Goal: Task Accomplishment & Management: Complete application form

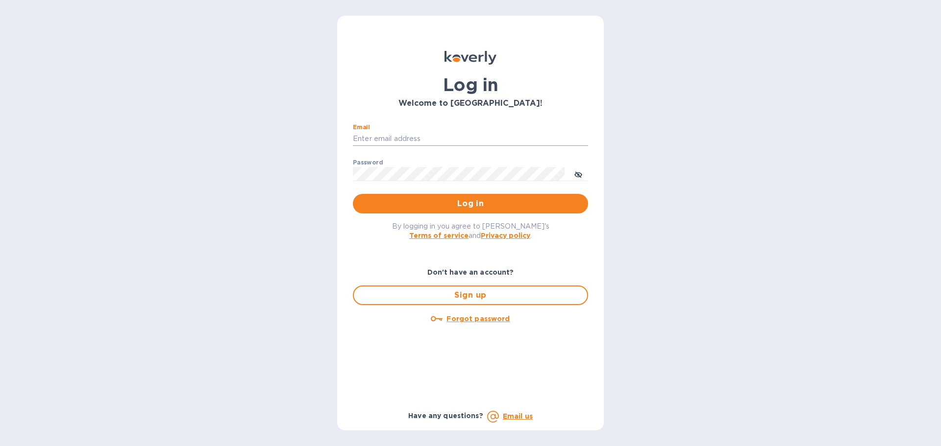
click at [448, 140] on input "Email" at bounding box center [470, 139] width 235 height 15
type input "[EMAIL_ADDRESS][DOMAIN_NAME]"
click at [486, 206] on span "Log in" at bounding box center [470, 204] width 219 height 12
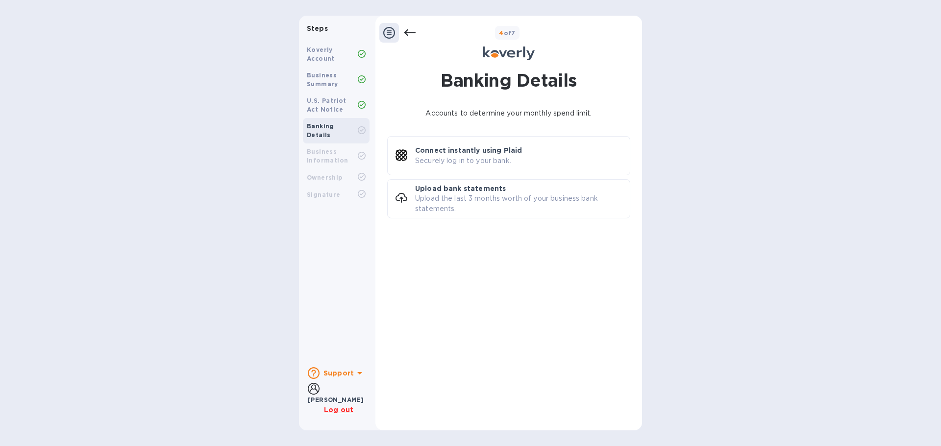
click at [387, 30] on icon at bounding box center [389, 33] width 12 height 12
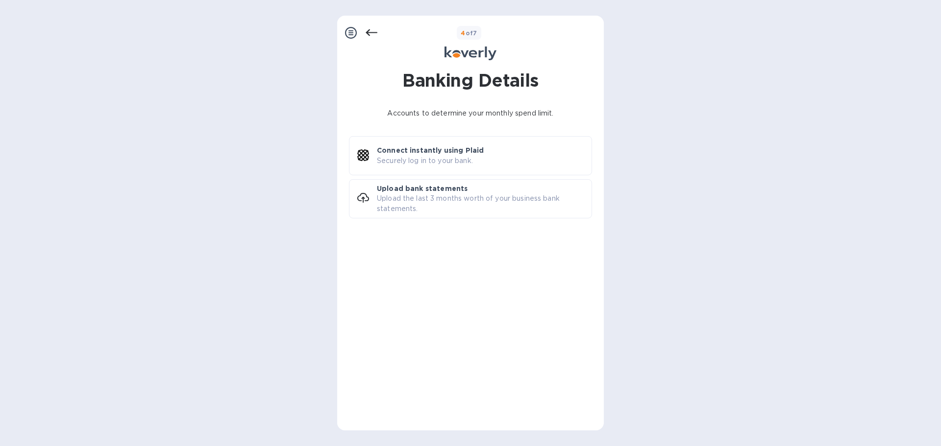
click at [347, 33] on icon at bounding box center [351, 33] width 12 height 12
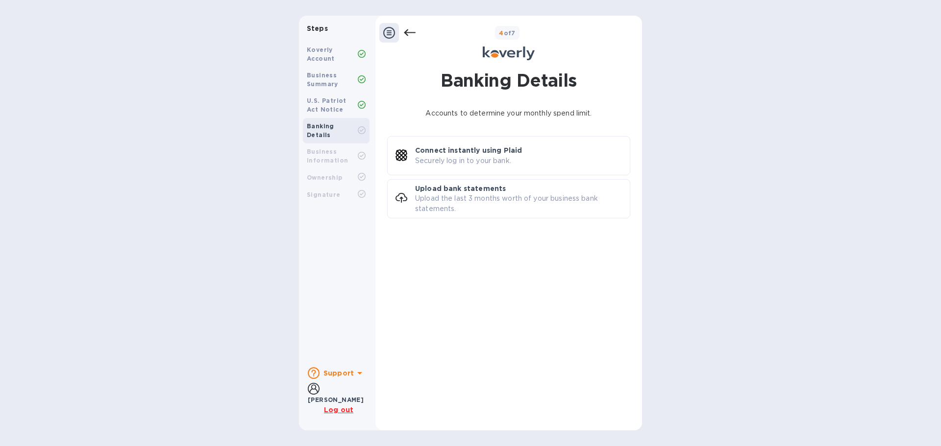
click at [389, 32] on icon at bounding box center [389, 33] width 12 height 12
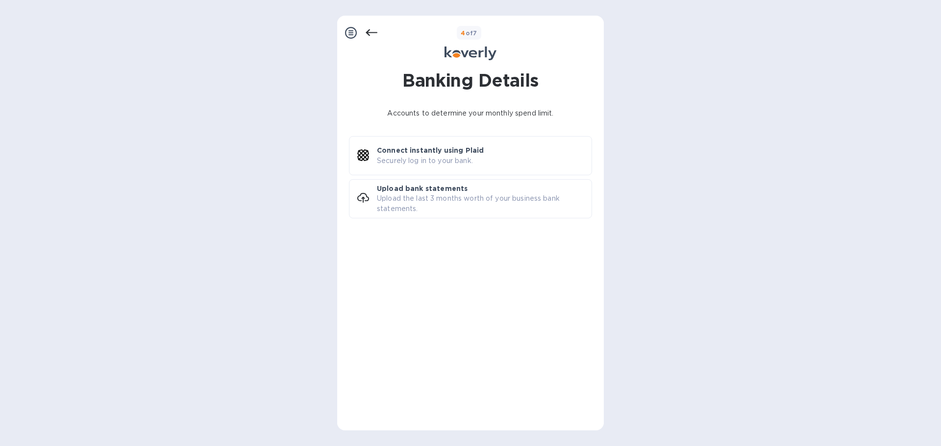
click at [367, 29] on icon at bounding box center [371, 33] width 12 height 12
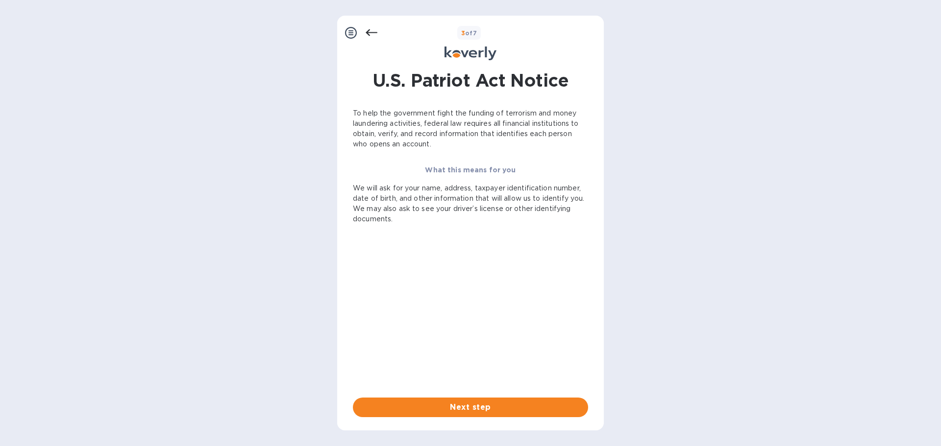
click at [344, 32] on div at bounding box center [351, 33] width 20 height 20
click at [351, 32] on icon at bounding box center [351, 33] width 12 height 12
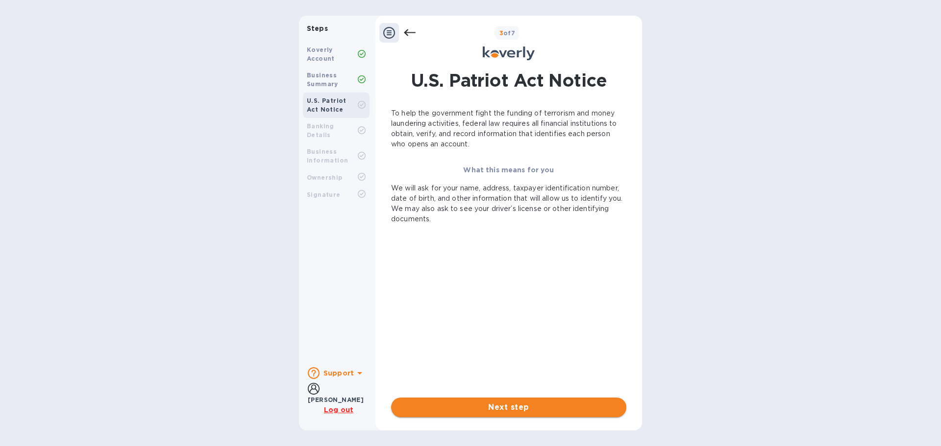
click at [520, 408] on span "Next step" at bounding box center [508, 408] width 219 height 12
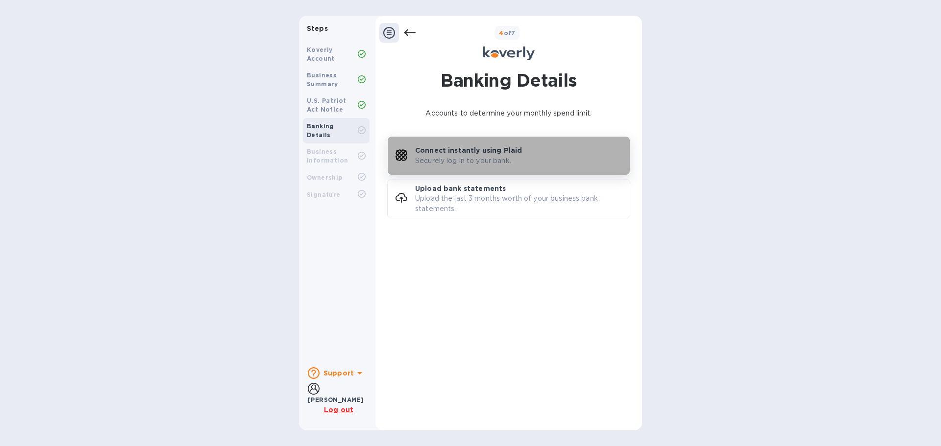
click at [494, 149] on p "Connect instantly using Plaid" at bounding box center [468, 150] width 107 height 10
